Goal: Information Seeking & Learning: Learn about a topic

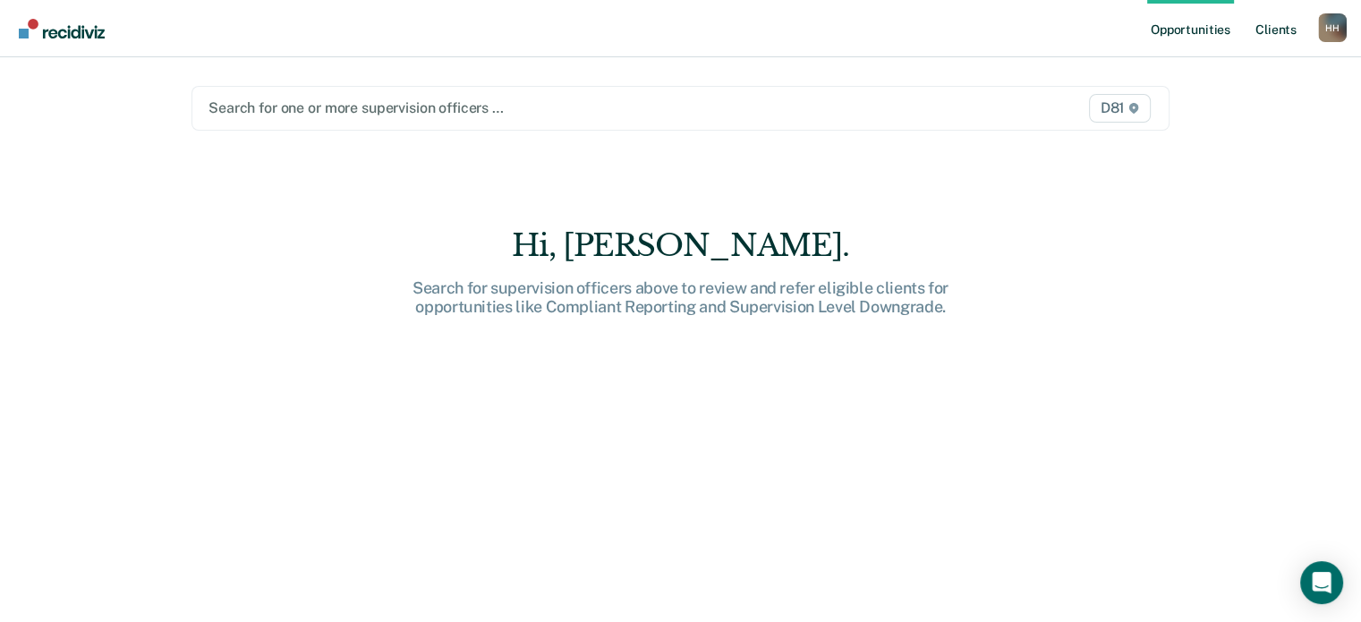
click at [1271, 29] on link "Client s" at bounding box center [1276, 28] width 48 height 57
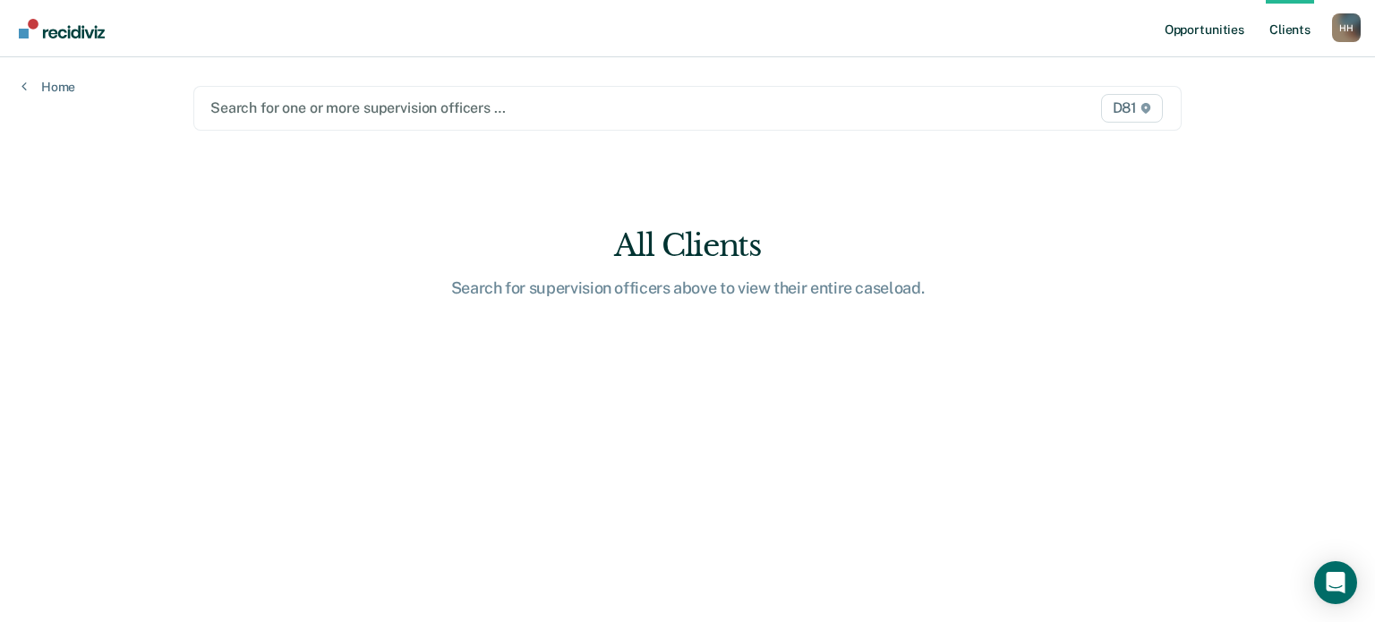
click at [1216, 29] on link "Opportunities" at bounding box center [1204, 28] width 87 height 57
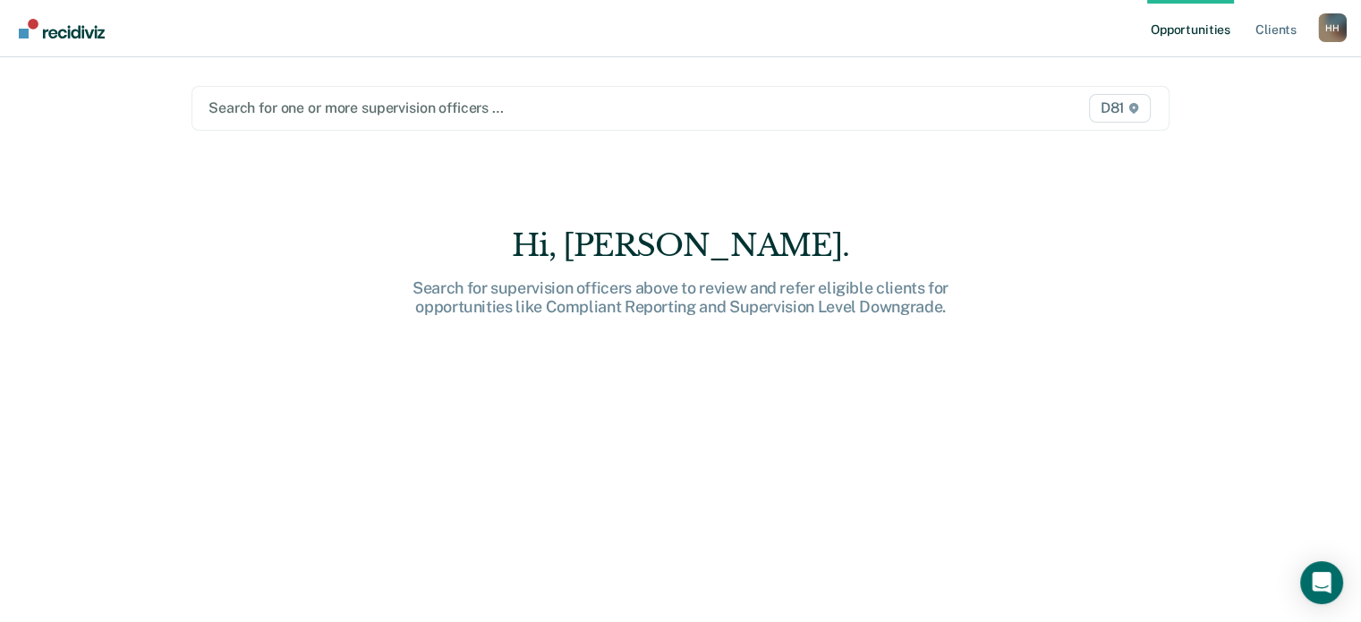
click at [882, 109] on div "D81" at bounding box center [1012, 108] width 285 height 29
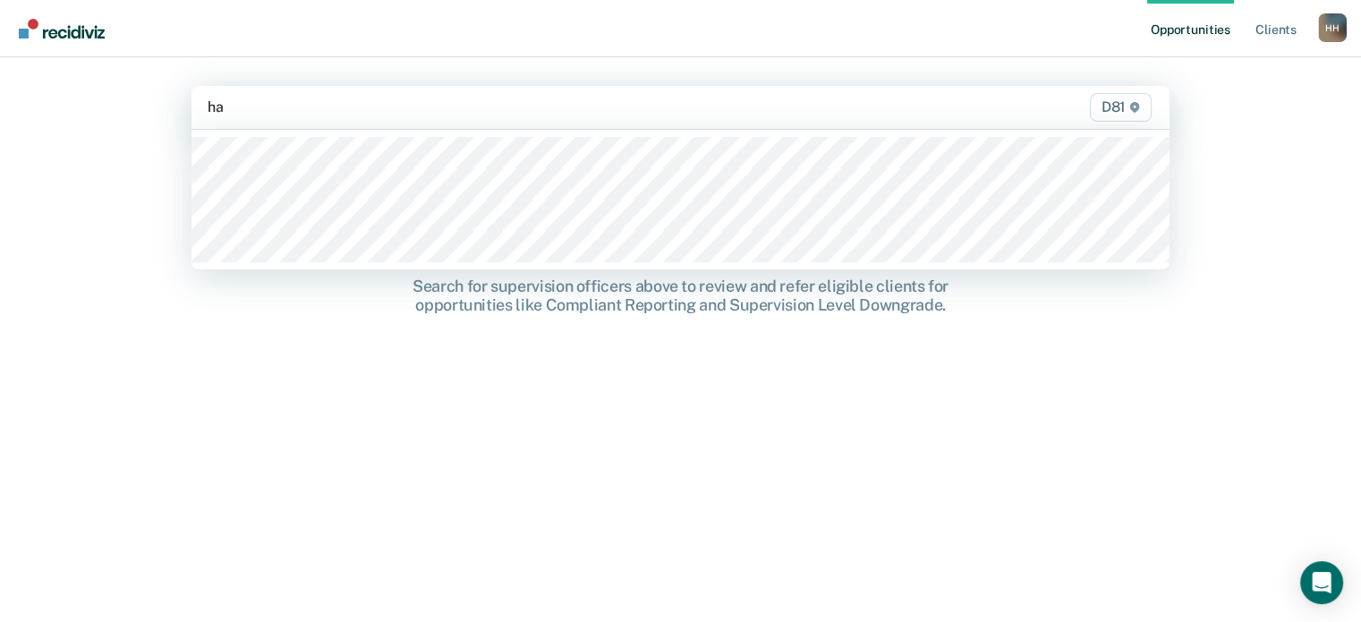
type input "hai"
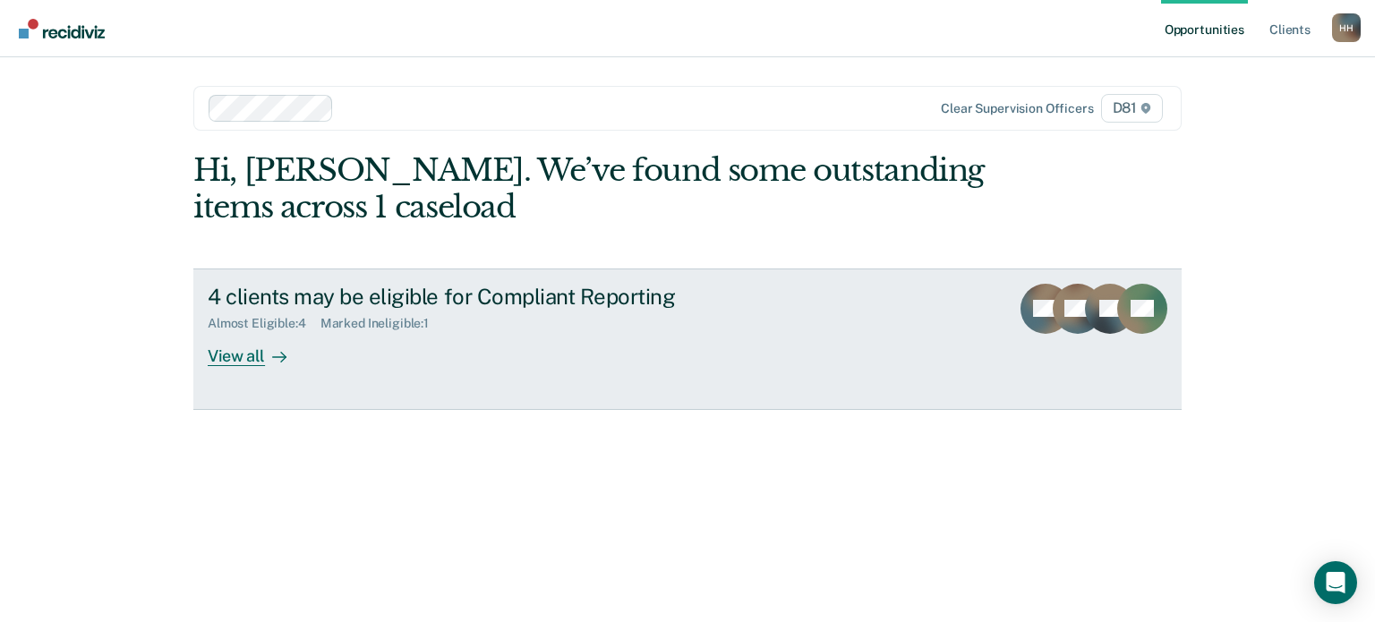
click at [367, 335] on div "4 clients may be eligible for Compliant Reporting Almost Eligible : 4 Marked In…" at bounding box center [543, 325] width 671 height 82
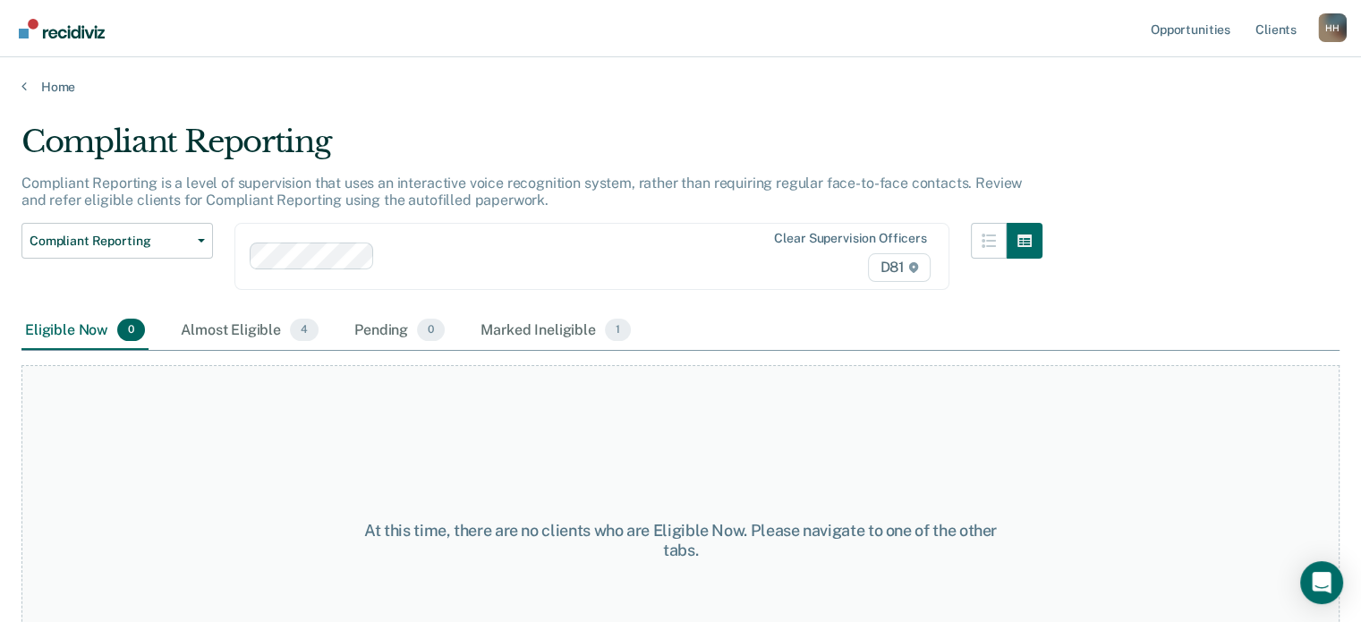
scroll to position [72, 0]
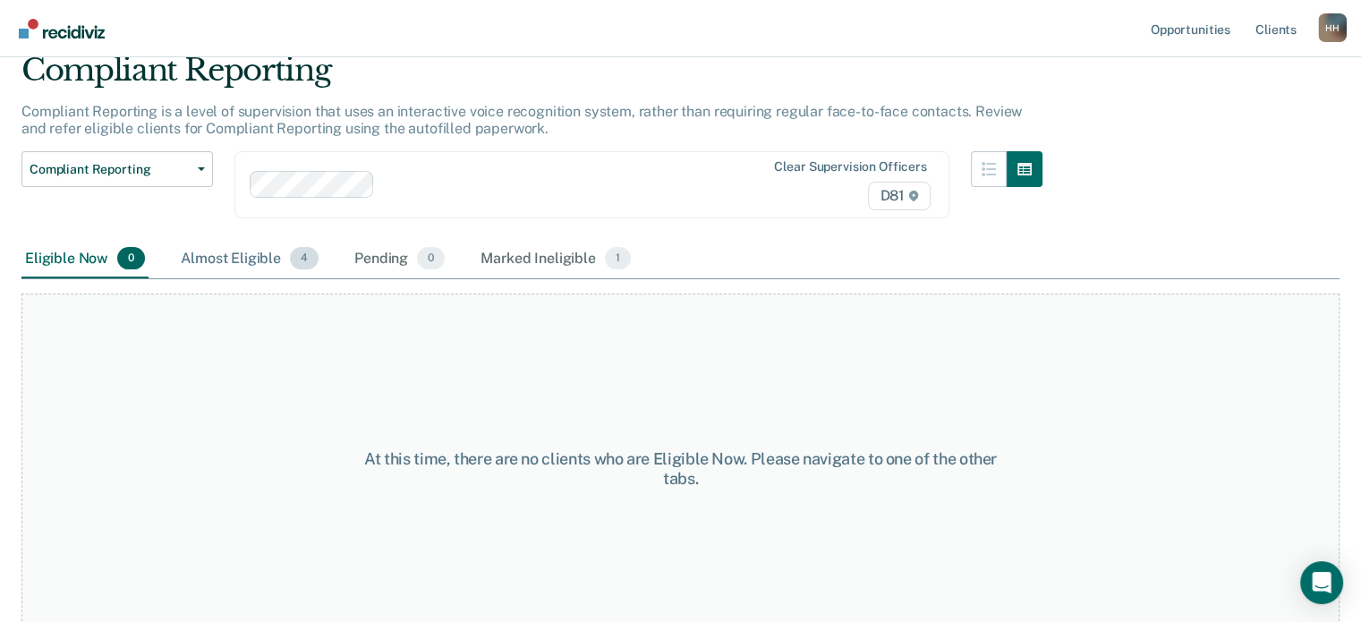
click at [258, 261] on div "Almost Eligible 4" at bounding box center [249, 259] width 145 height 39
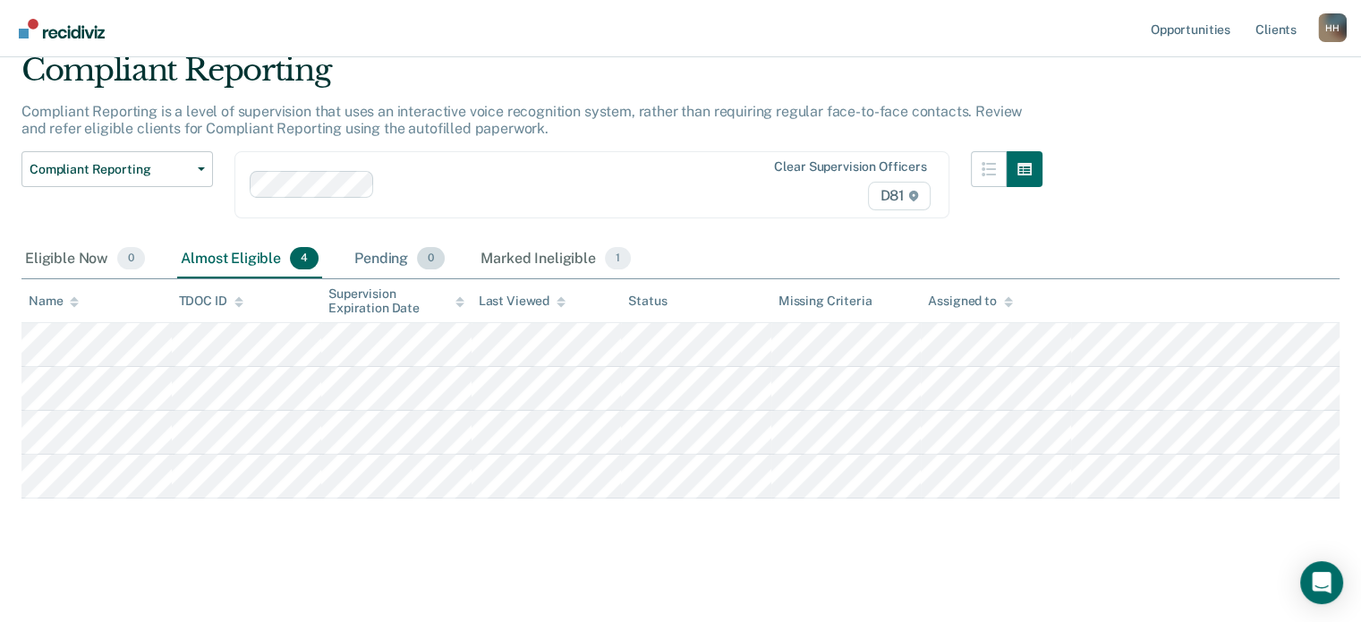
click at [397, 260] on div "Pending 0" at bounding box center [400, 259] width 98 height 39
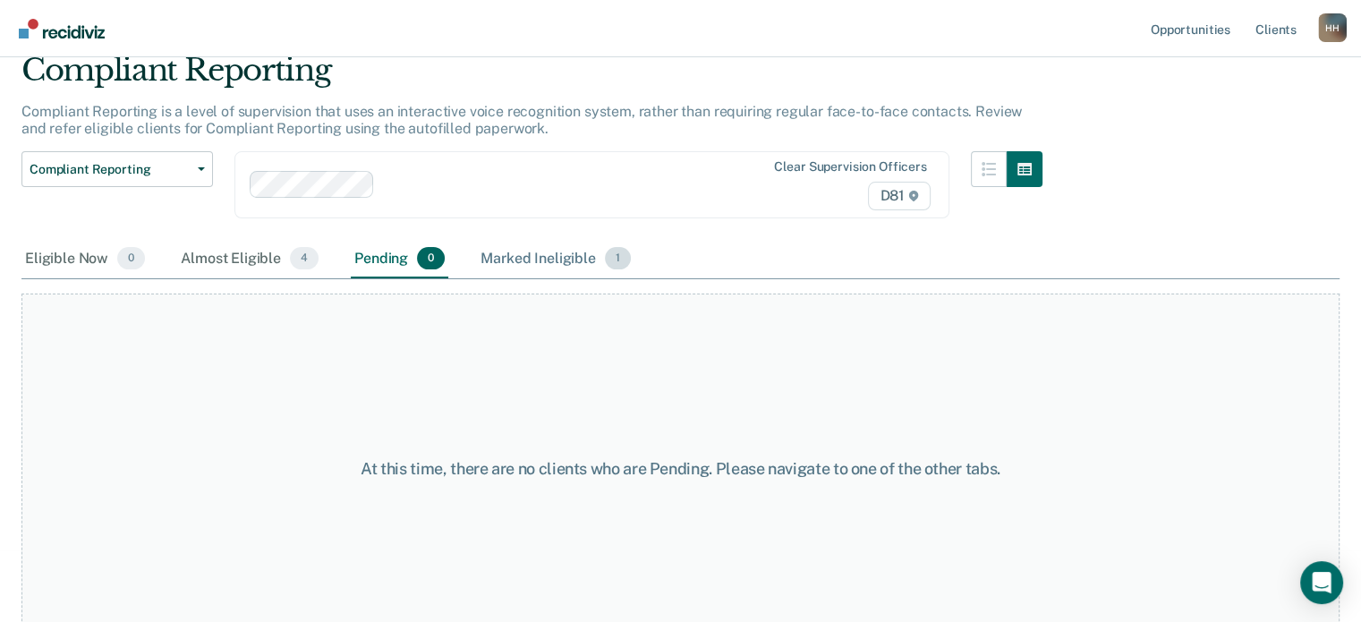
click at [502, 260] on div "Marked Ineligible 1" at bounding box center [556, 259] width 158 height 39
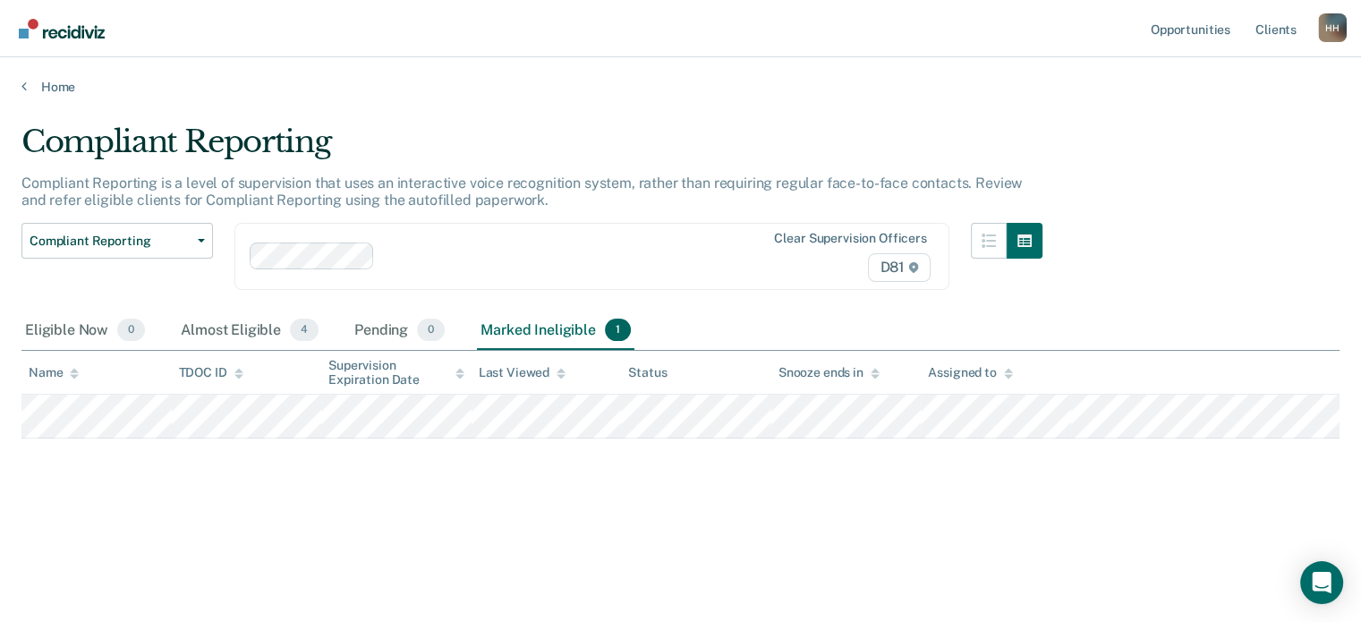
scroll to position [0, 0]
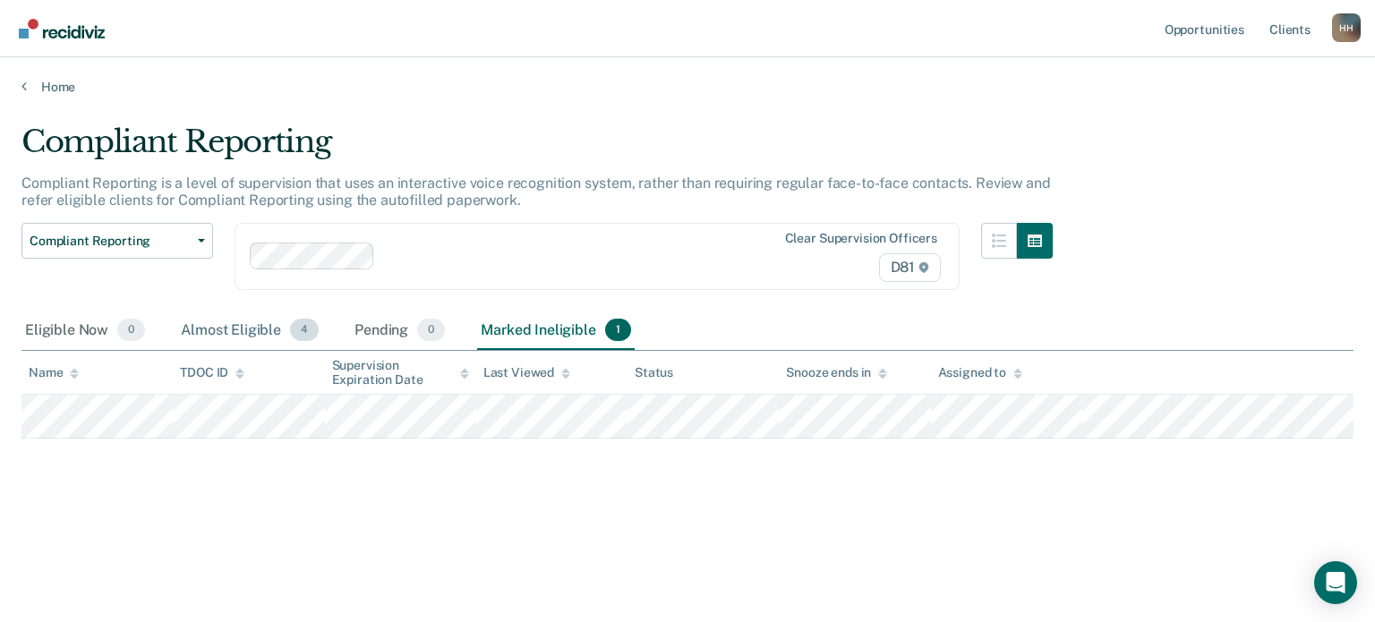
click at [248, 329] on div "Almost Eligible 4" at bounding box center [249, 330] width 145 height 39
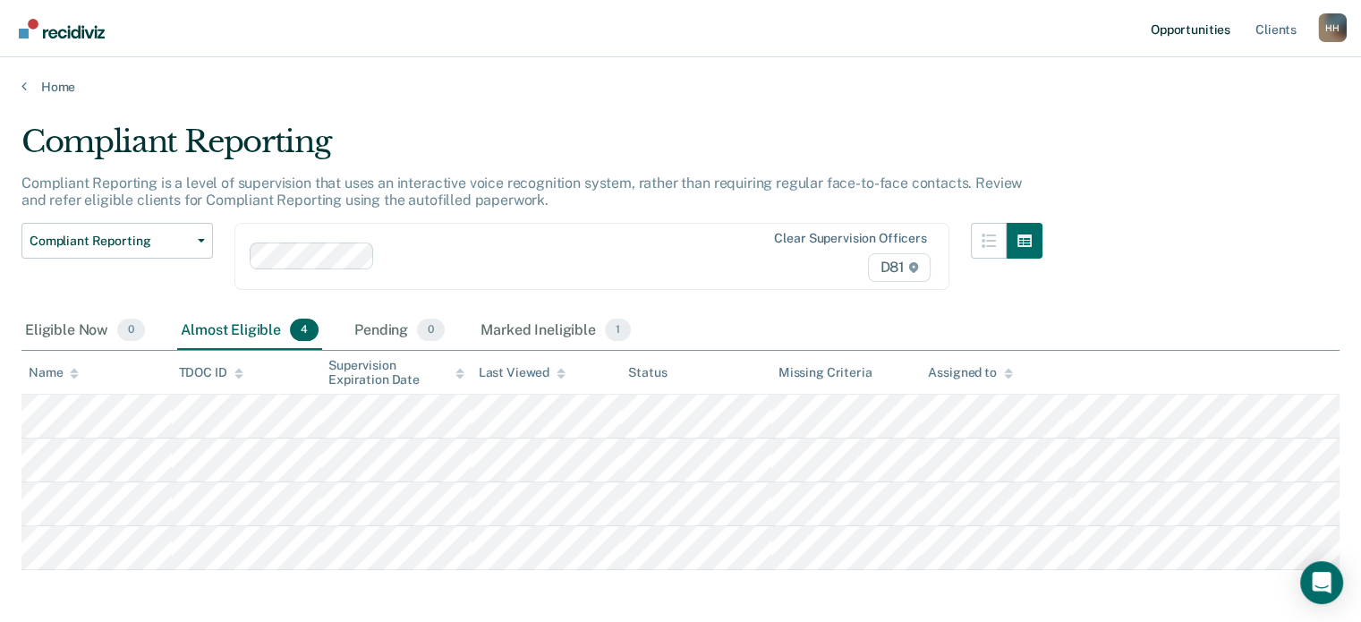
click at [1202, 32] on link "Opportunities" at bounding box center [1191, 28] width 87 height 57
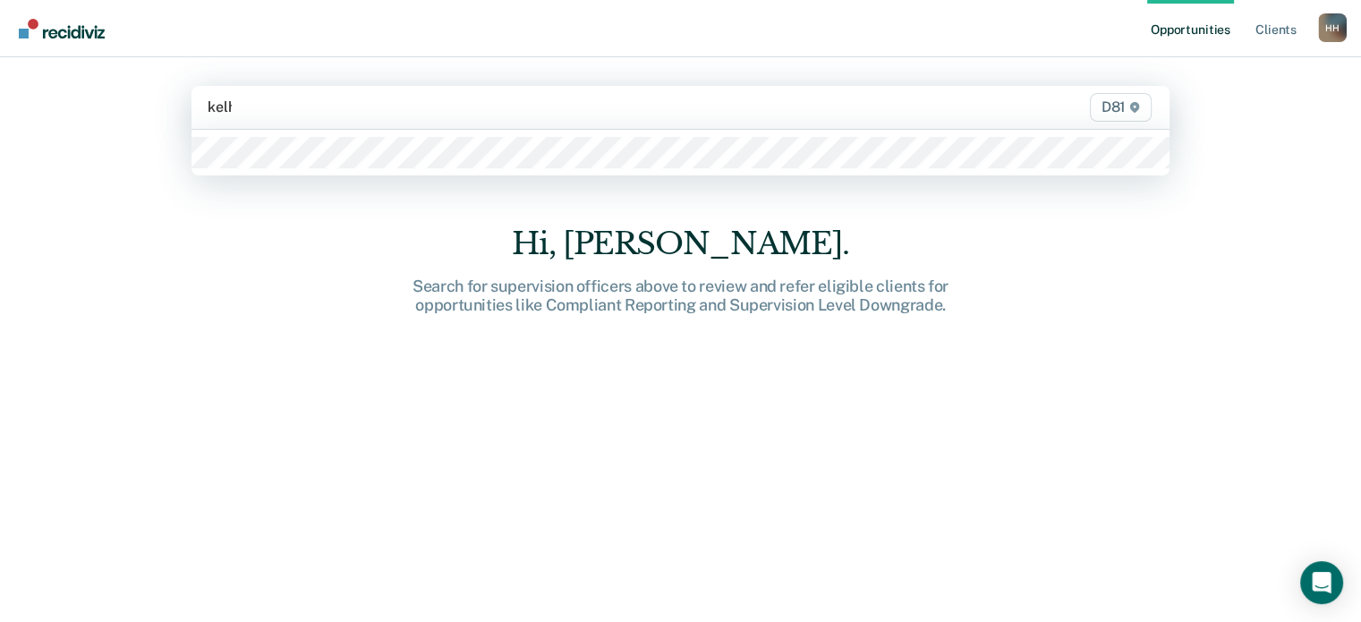
type input "kelhi"
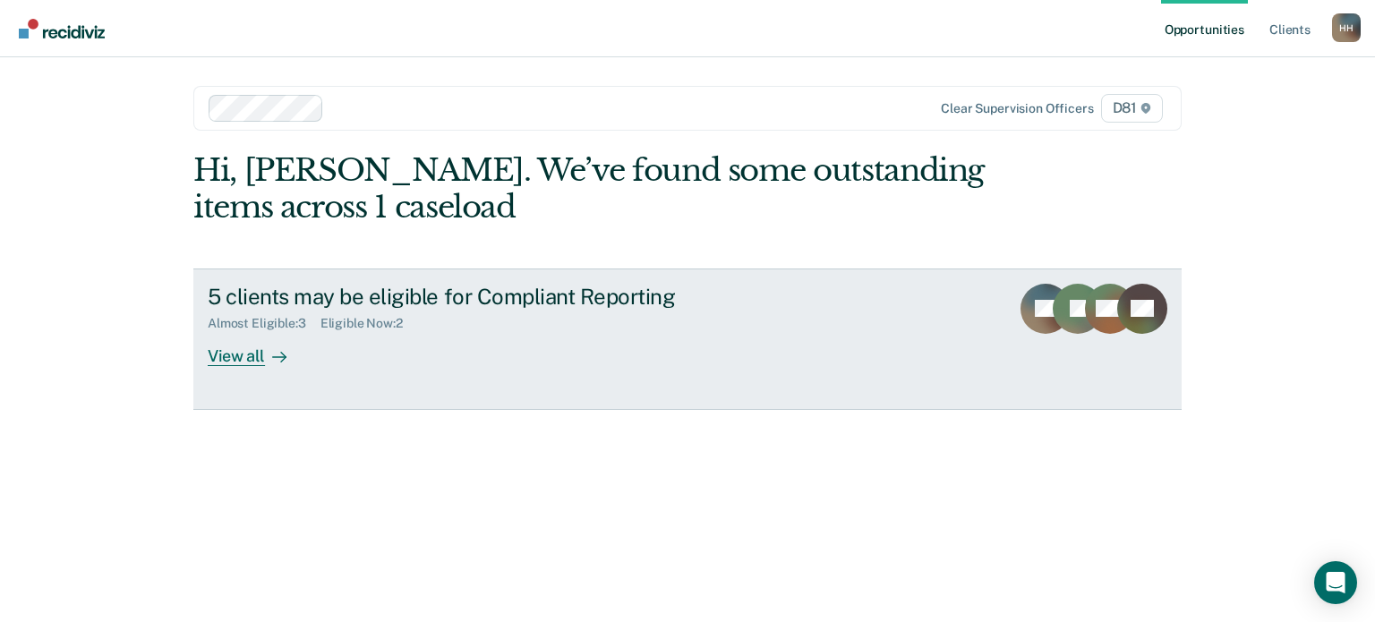
click at [385, 332] on div "5 clients may be eligible for Compliant Reporting Almost Eligible : 3 Eligible …" at bounding box center [543, 325] width 671 height 82
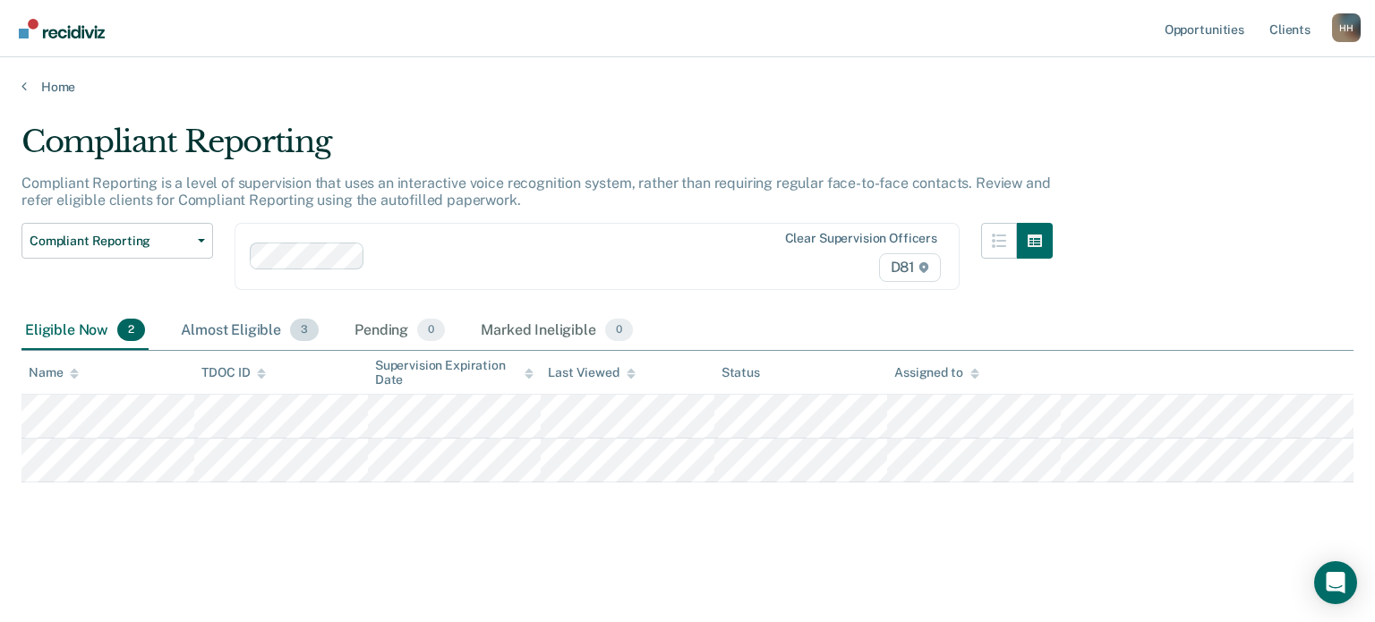
click at [277, 332] on div "Almost Eligible 3" at bounding box center [249, 330] width 145 height 39
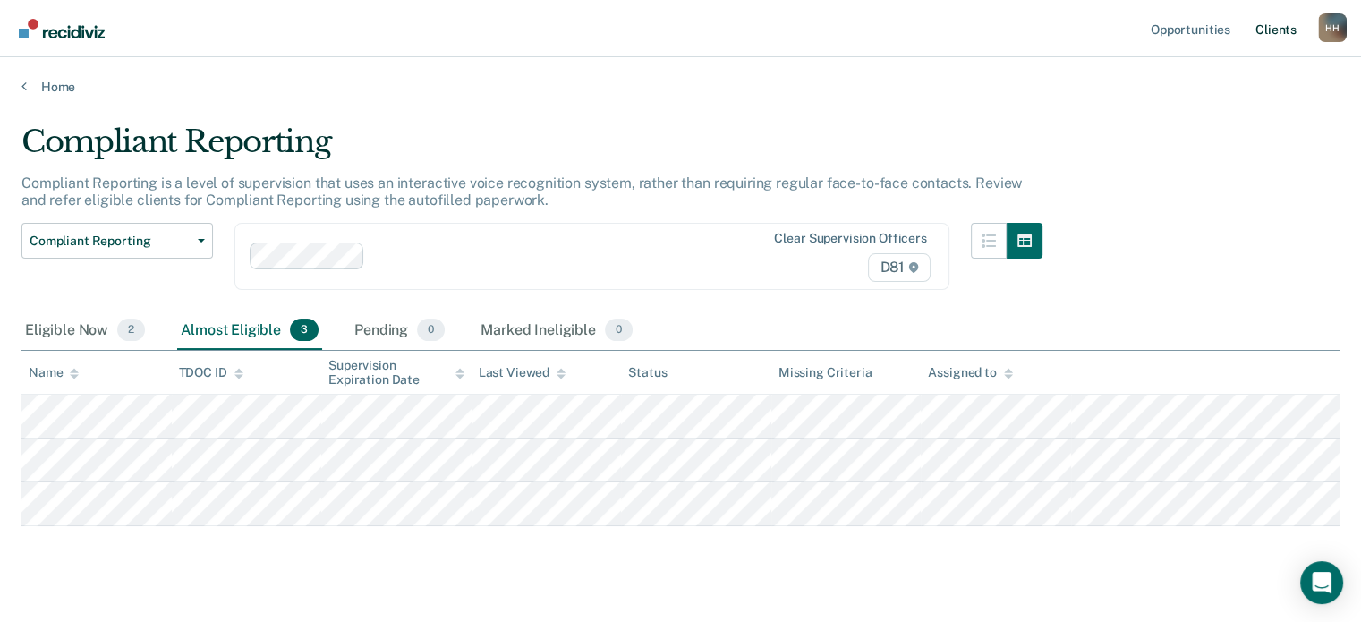
click at [1260, 29] on link "Client s" at bounding box center [1276, 28] width 48 height 57
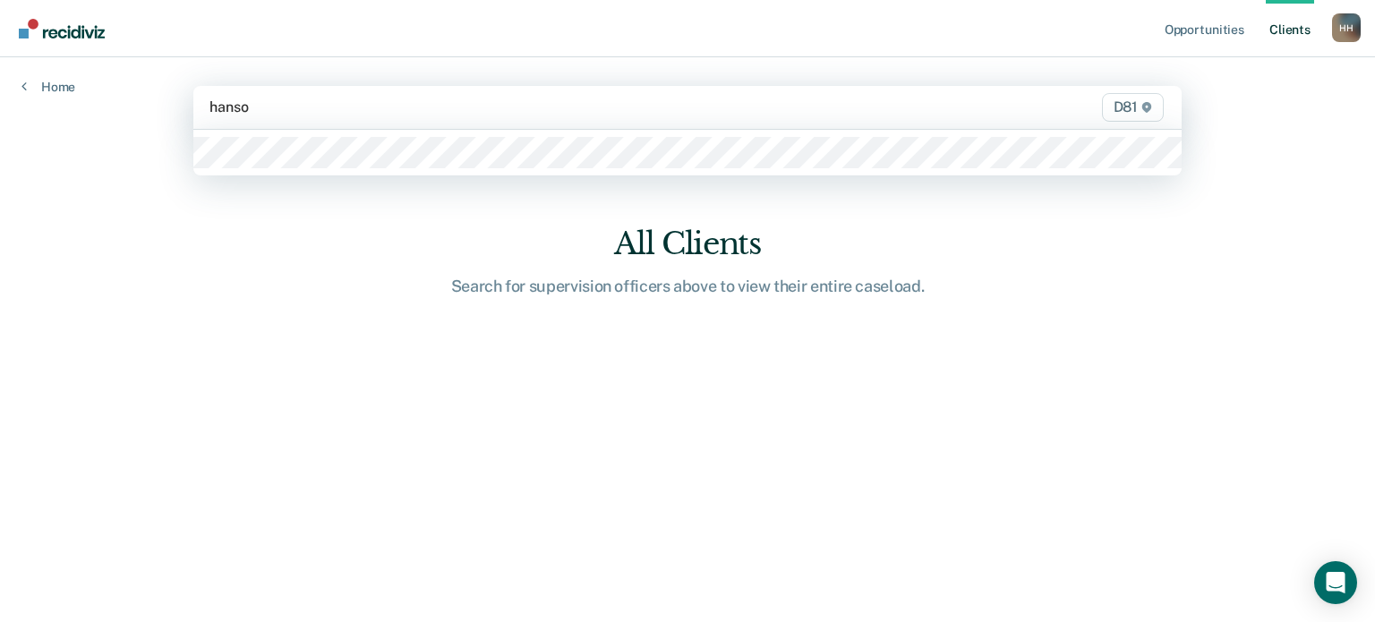
type input "[PERSON_NAME]"
